Goal: Information Seeking & Learning: Learn about a topic

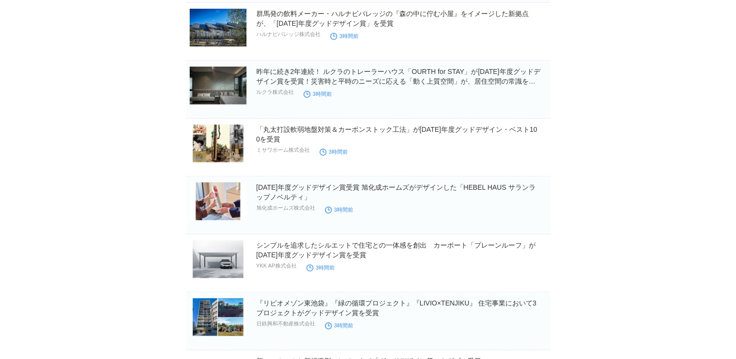
scroll to position [2578, 0]
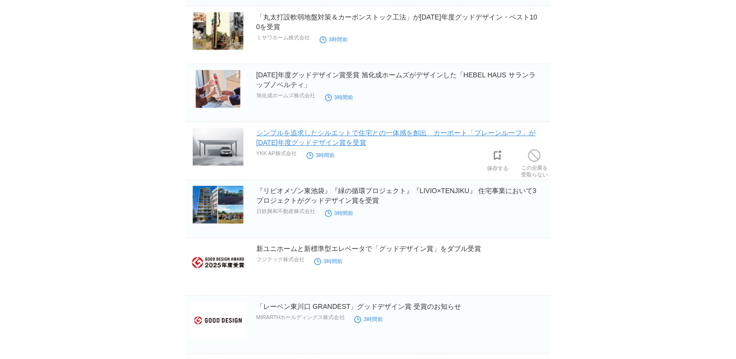
click at [517, 130] on link "シンプルを追求したシルエットで住宅との一体感を創出　カーポート「プレーンルーフ」が2025年度グッドデザイン賞を受賞" at bounding box center [396, 138] width 279 height 18
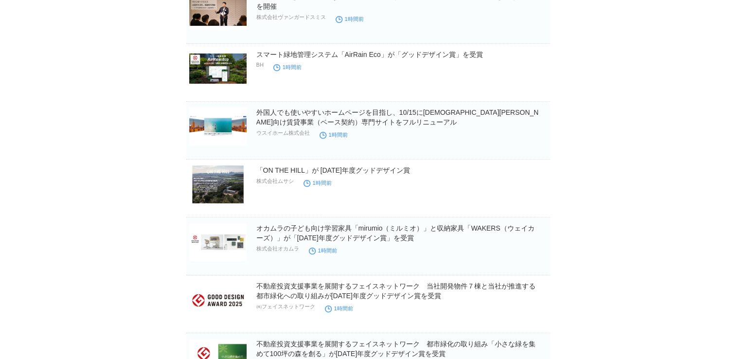
scroll to position [327, 0]
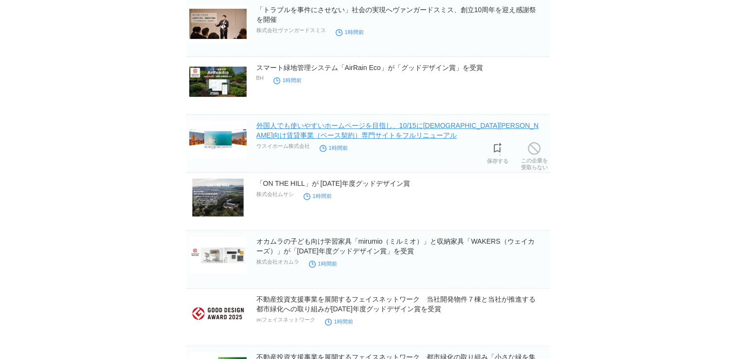
click at [404, 128] on link "外国人でも使いやすいホームページを目指し、10/15に[DEMOGRAPHIC_DATA][PERSON_NAME]向け賃貸事業（ベース契約）専門サイトをフル…" at bounding box center [398, 131] width 283 height 18
